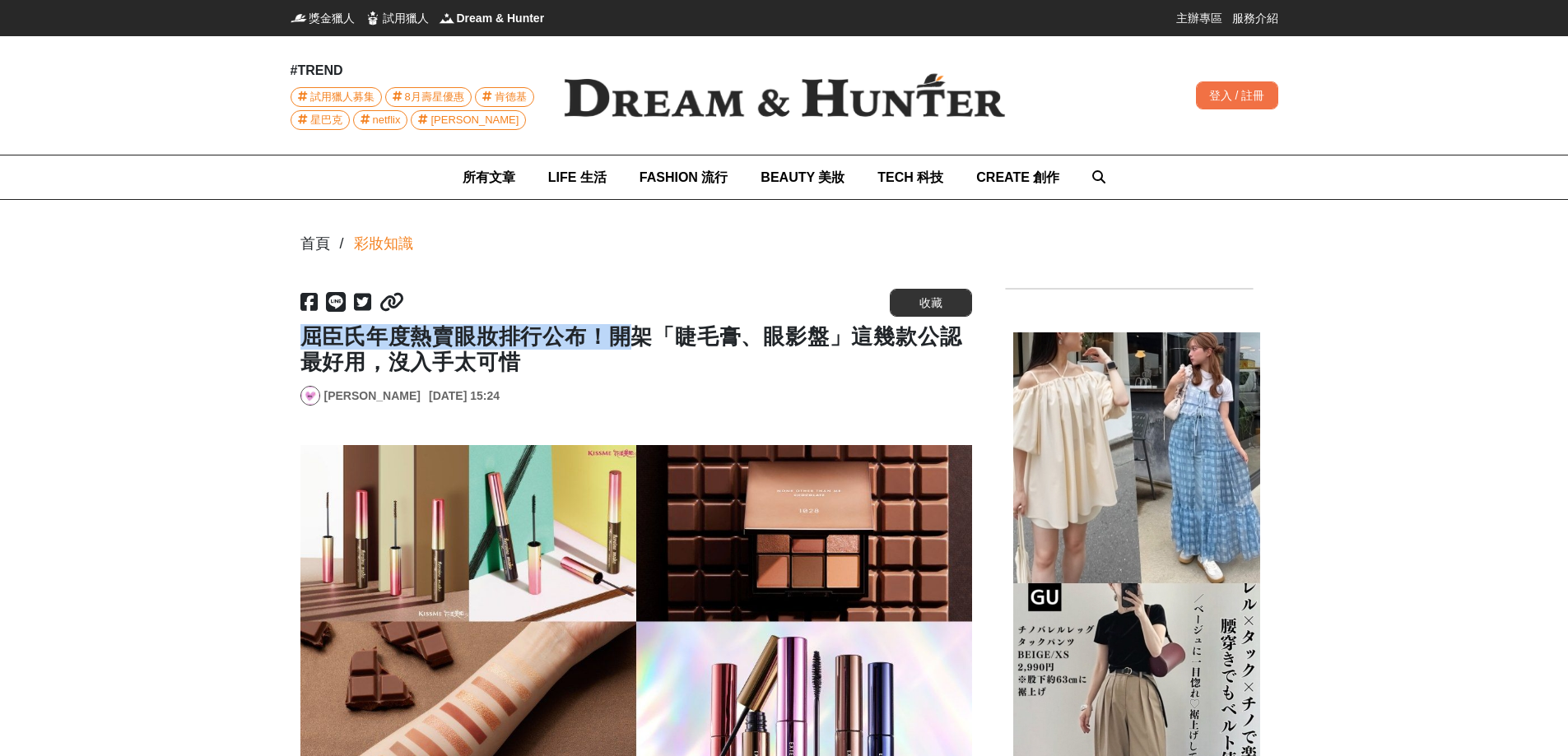
drag, startPoint x: 303, startPoint y: 337, endPoint x: 632, endPoint y: 335, distance: 329.0
click at [632, 335] on h1 "屈臣氏年度熱賣眼妝排行公布！開架「睫毛膏、眼影盤」這幾款公認最好用，沒入手太可惜" at bounding box center [636, 350] width 671 height 51
click at [779, 372] on h1 "屈臣氏年度熱賣眼妝排行公布！開架「睫毛膏、眼影盤」這幾款公認最好用，沒入手太可惜" at bounding box center [636, 350] width 671 height 51
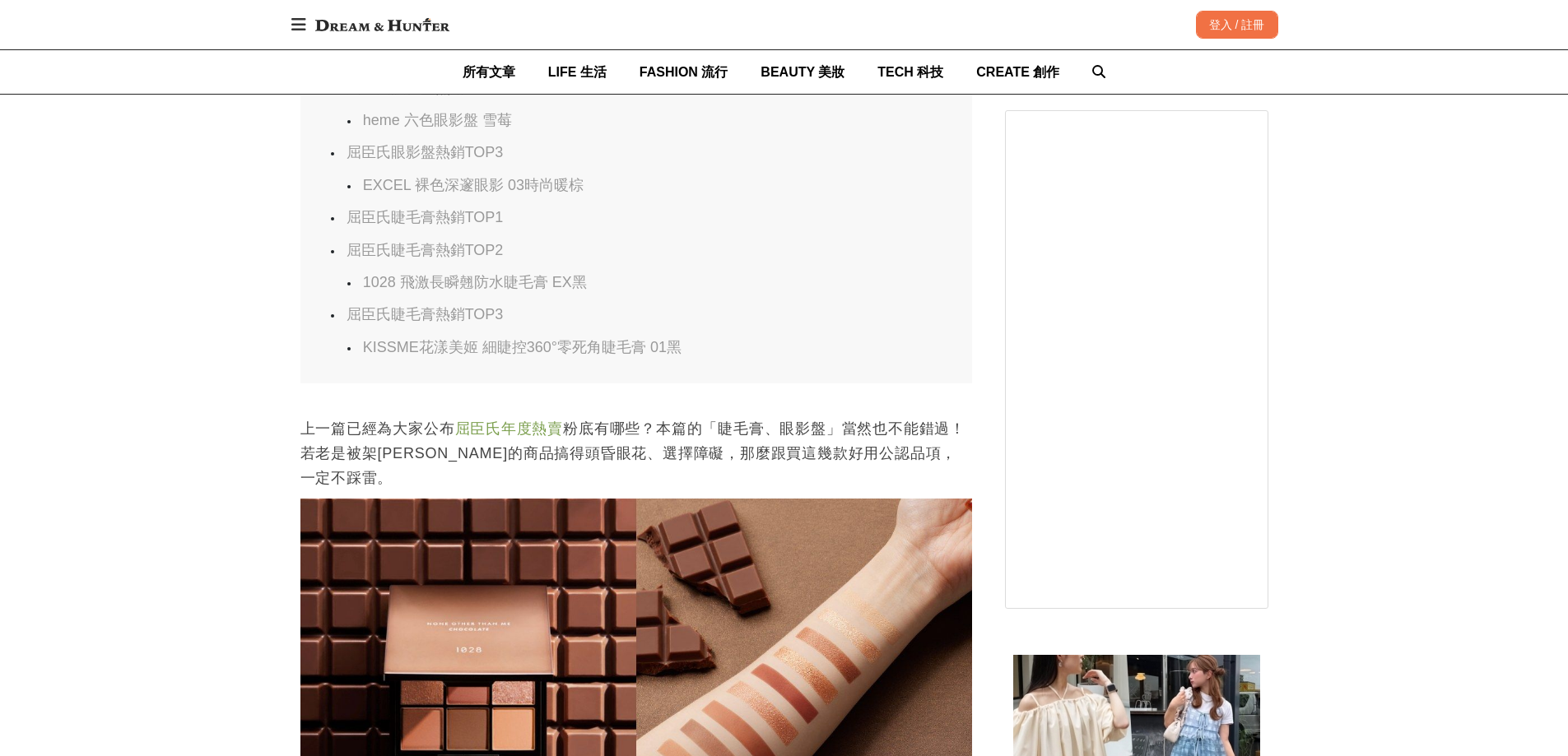
scroll to position [988, 0]
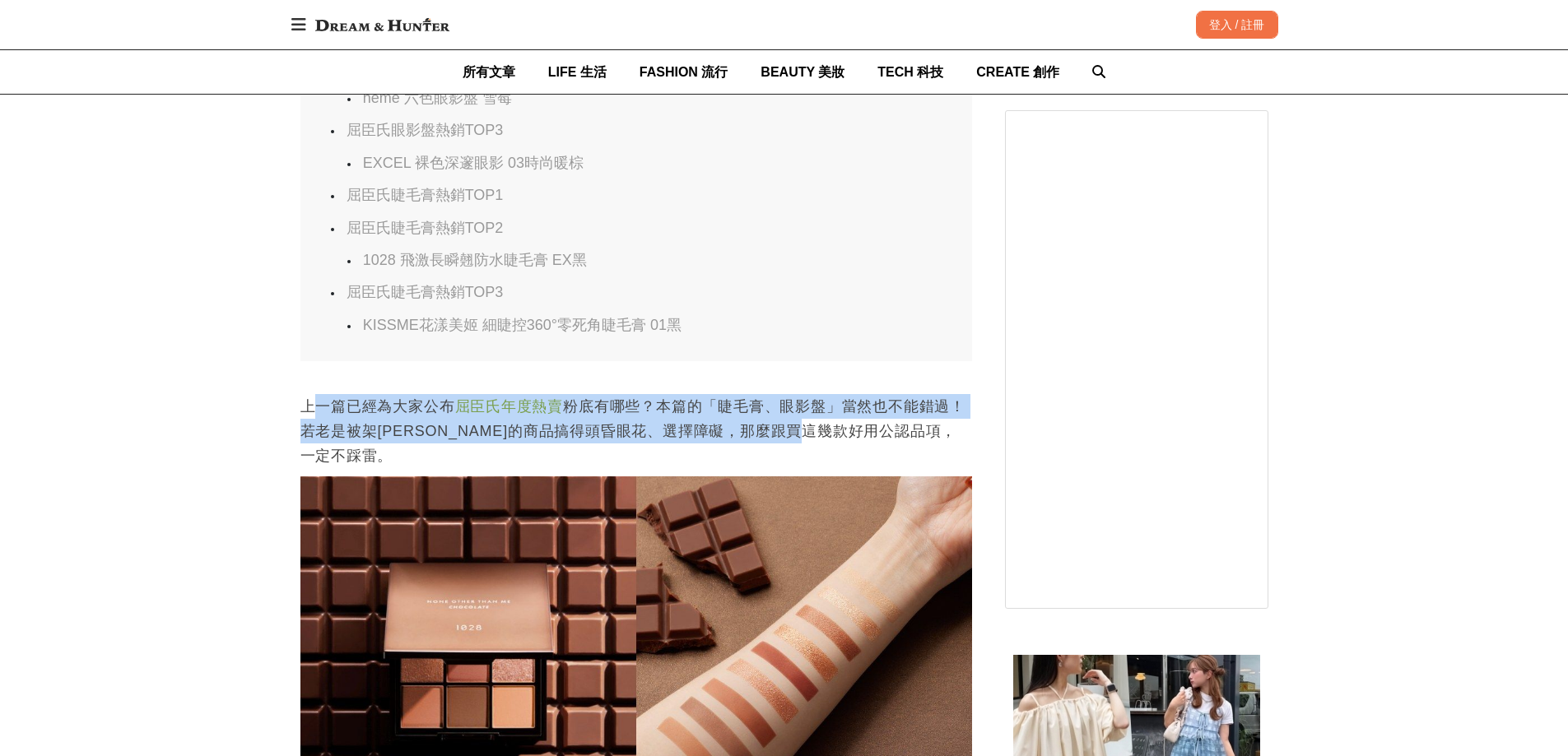
drag, startPoint x: 312, startPoint y: 418, endPoint x: 882, endPoint y: 436, distance: 570.3
click at [882, 436] on p "上一篇已經為大家公布 屈臣氏年度熱賣 粉底有哪些？本篇的「睫毛膏、眼影盤」當然也不能錯過！若老是被架[PERSON_NAME]的商品搞得頭昏眼花、選擇障礙，那…" at bounding box center [636, 431] width 671 height 74
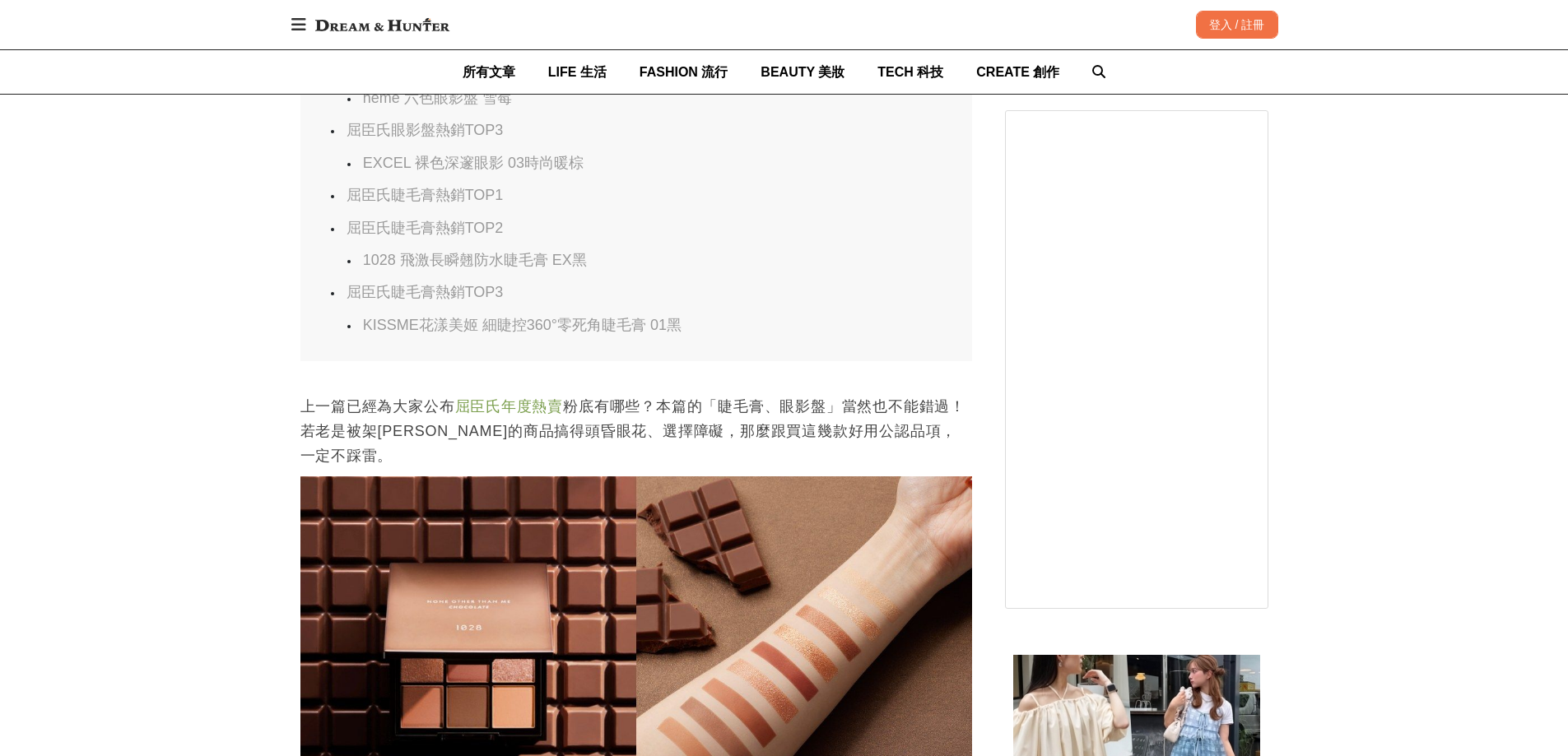
click at [814, 457] on p "上一篇已經為大家公布 屈臣氏年度熱賣 粉底有哪些？本篇的「睫毛膏、眼影盤」當然也不能錯過！若老是被架[PERSON_NAME]的商品搞得頭昏眼花、選擇障礙，那…" at bounding box center [636, 431] width 671 height 74
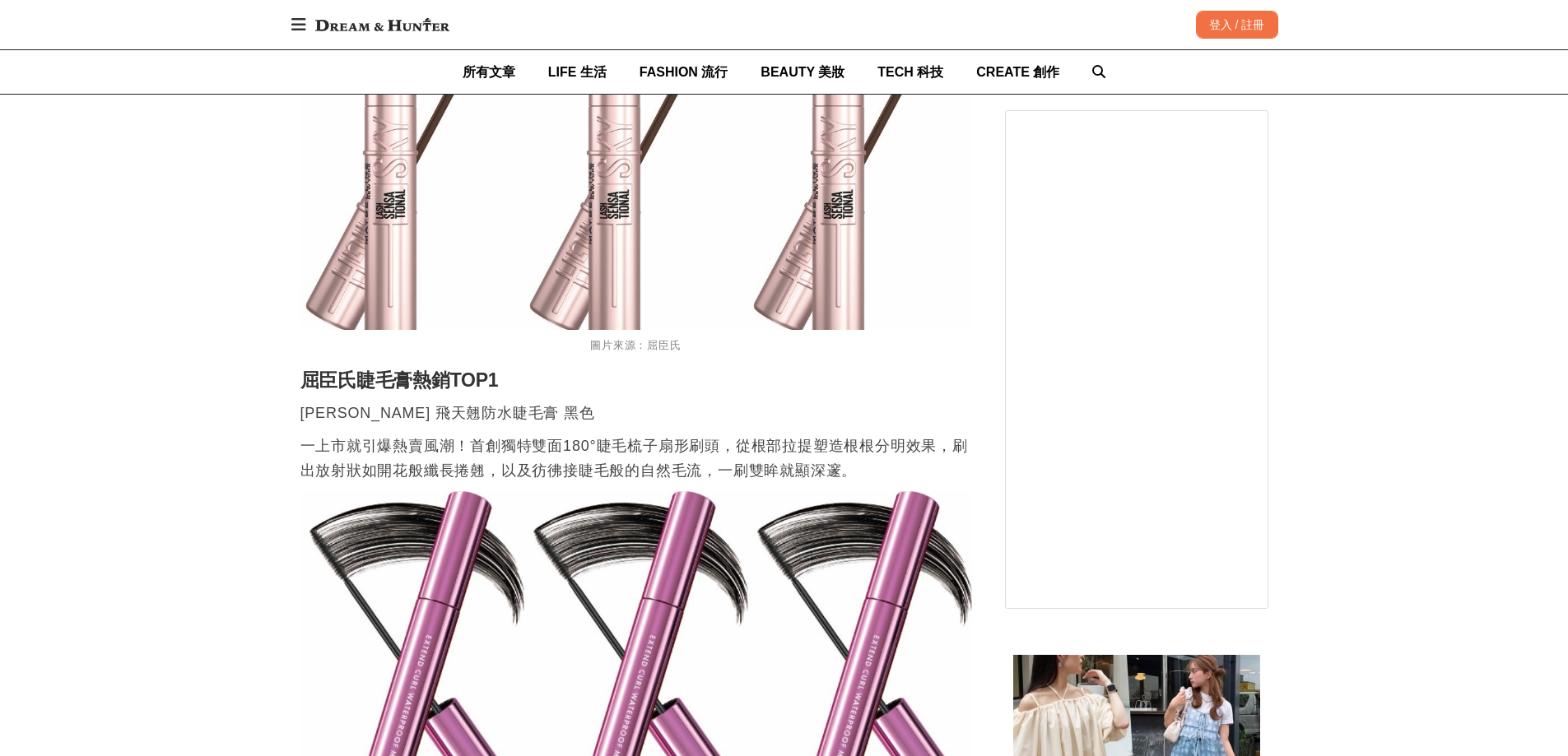
scroll to position [3127, 0]
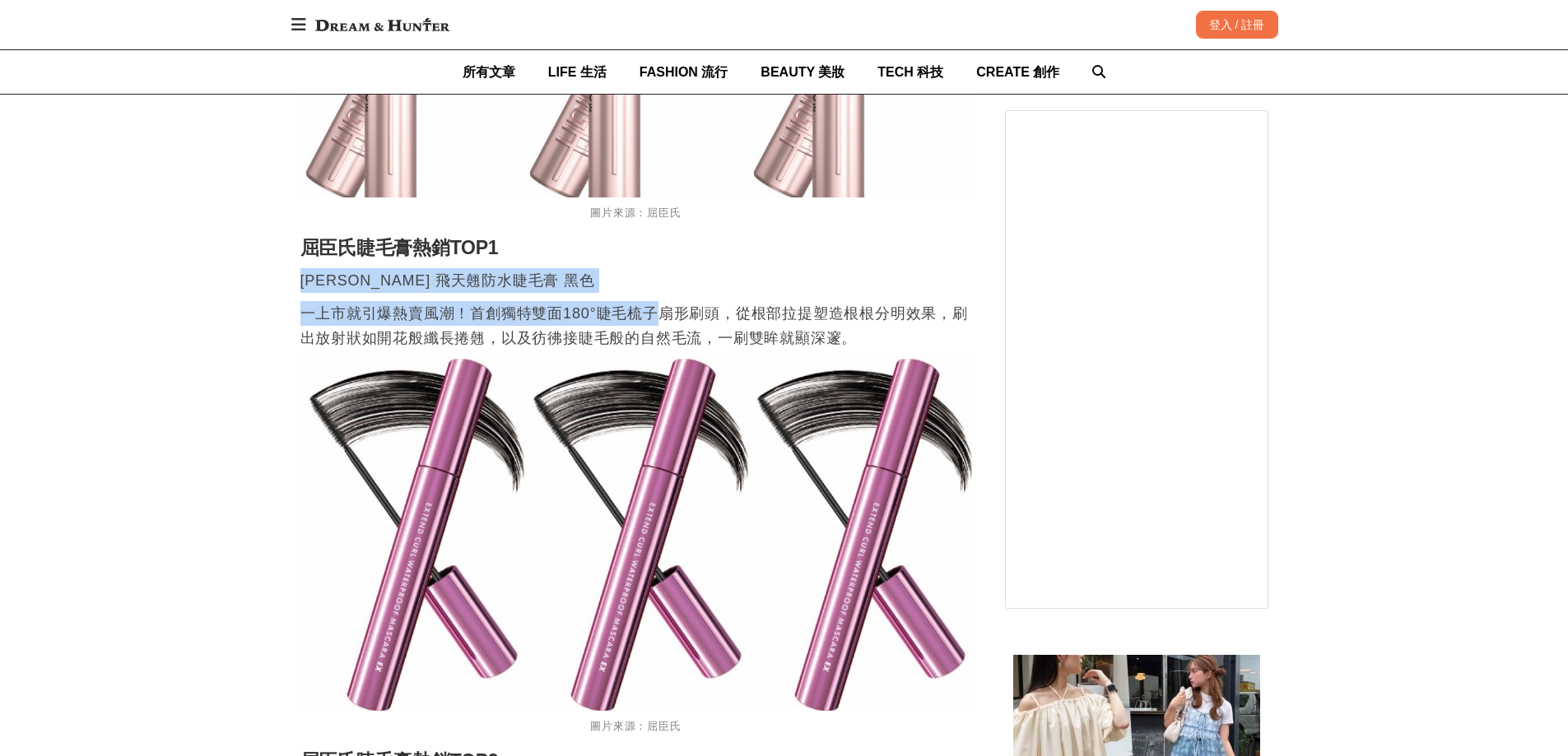
drag, startPoint x: 305, startPoint y: 290, endPoint x: 652, endPoint y: 304, distance: 347.3
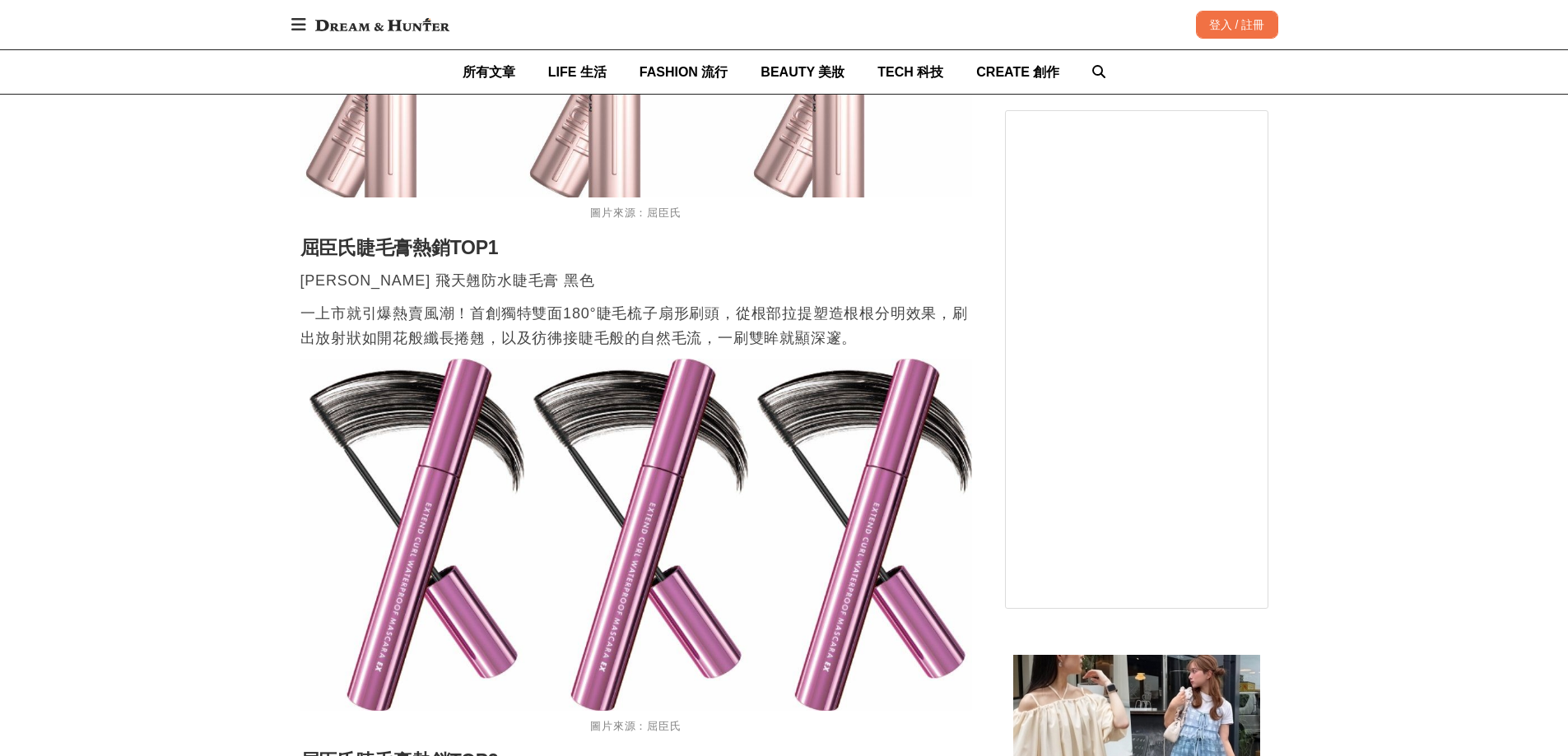
click at [753, 320] on p "一上市就引爆熱賣風潮！首創獨特雙面180°睫毛梳子扇形刷頭，從根部拉提塑造根根分明效果，刷出放射狀如開花般纖長捲翹，以及彷彿接睫毛般的自然毛流，一刷雙眸就顯深…" at bounding box center [636, 325] width 671 height 49
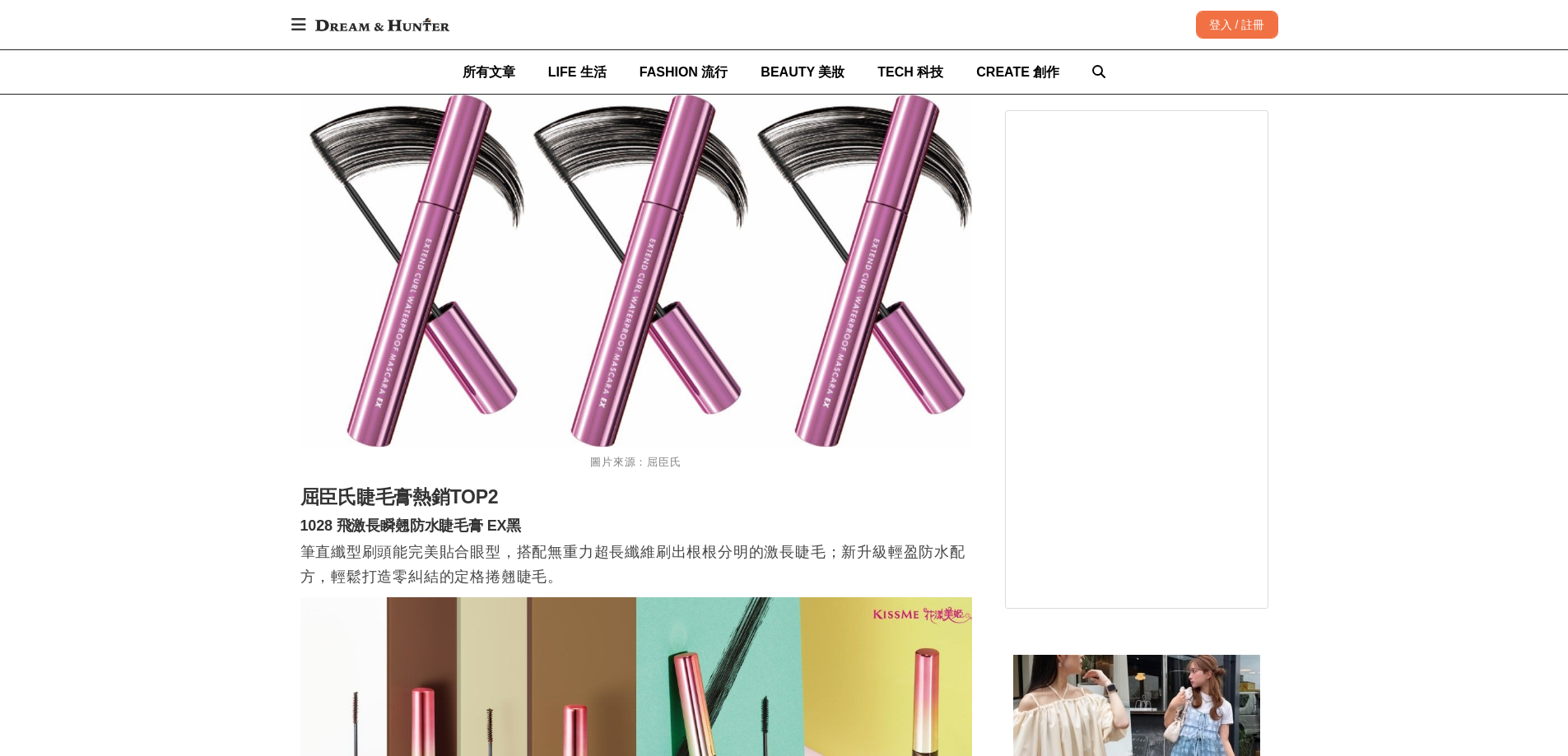
scroll to position [3045, 0]
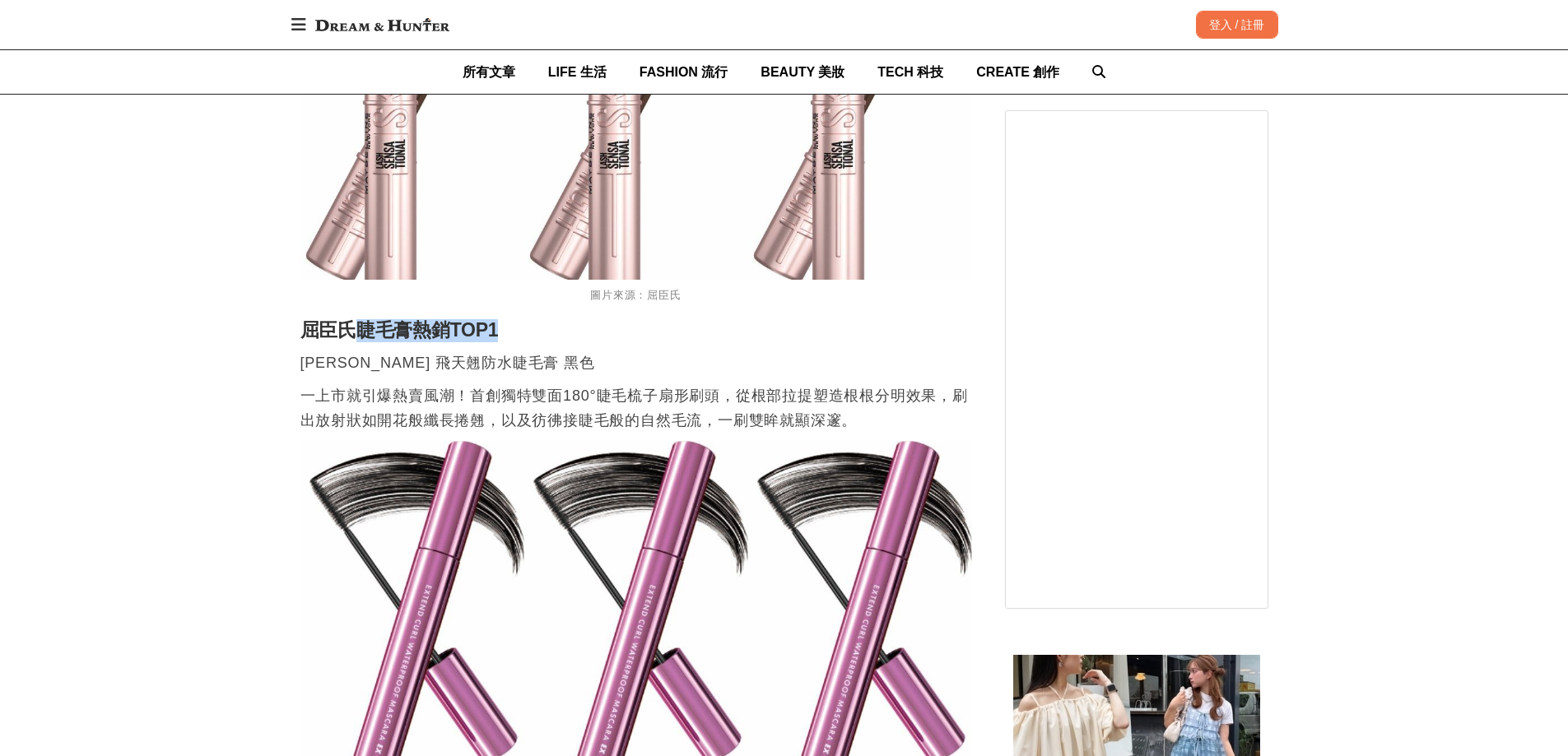
drag, startPoint x: 357, startPoint y: 345, endPoint x: 495, endPoint y: 345, distance: 138.0
click at [495, 342] on h2 "屈臣氏睫毛膏熱銷TOP1" at bounding box center [636, 331] width 671 height 23
click at [346, 375] on p "[PERSON_NAME] 飛天翹防水睫毛膏 黑色" at bounding box center [636, 363] width 671 height 25
click at [358, 416] on p "一上市就引爆熱賣風潮！首創獨特雙面180°睫毛梳子扇形刷頭，從根部拉提塑造根根分明效果，刷出放射狀如開花般纖長捲翹，以及彷彿接睫毛般的自然毛流，一刷雙眸就顯深…" at bounding box center [636, 408] width 671 height 49
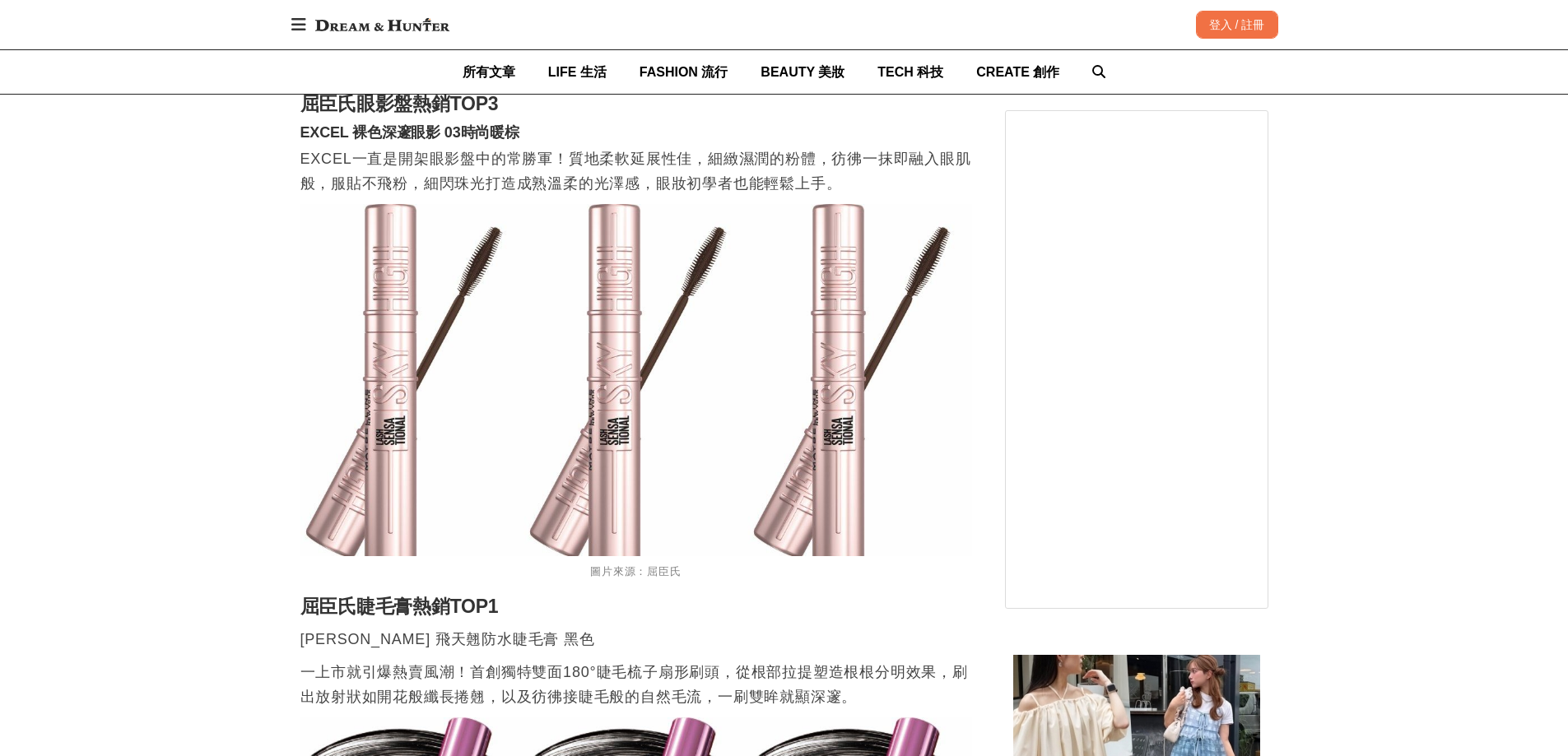
scroll to position [2716, 0]
